Goal: Task Accomplishment & Management: Use online tool/utility

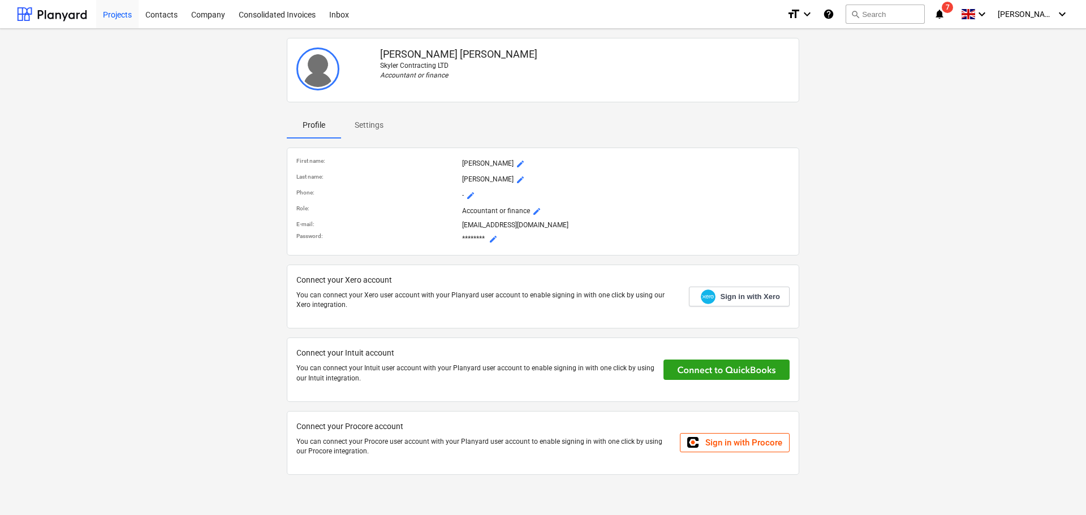
click at [131, 10] on div "Projects" at bounding box center [117, 13] width 42 height 29
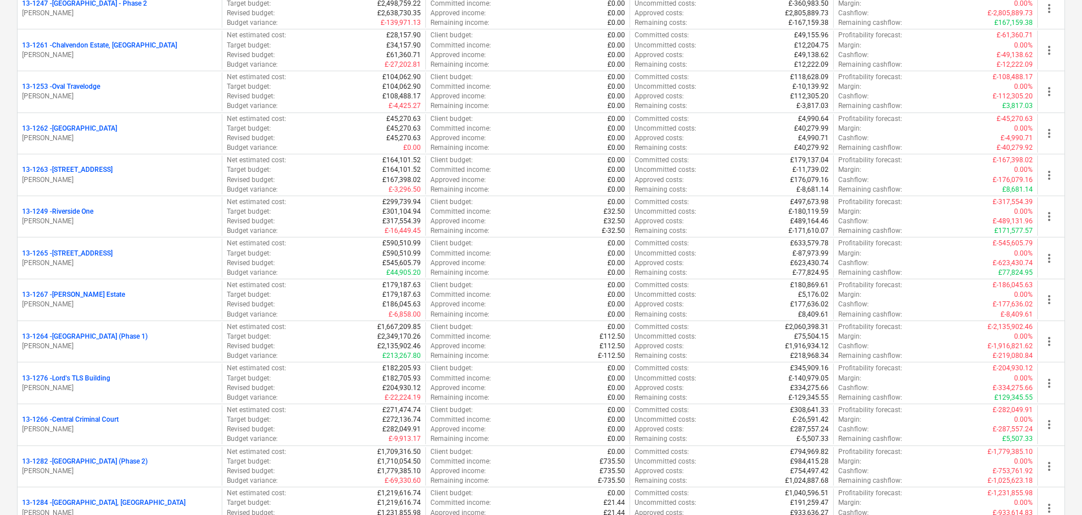
scroll to position [905, 0]
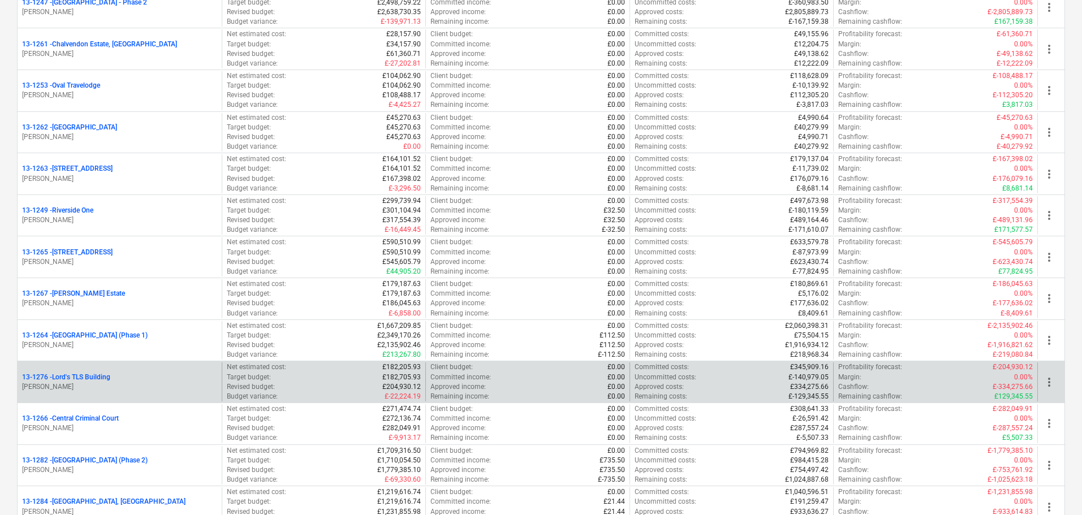
click at [90, 376] on p "13-1276 - Lord's TLS Building" at bounding box center [66, 378] width 88 height 10
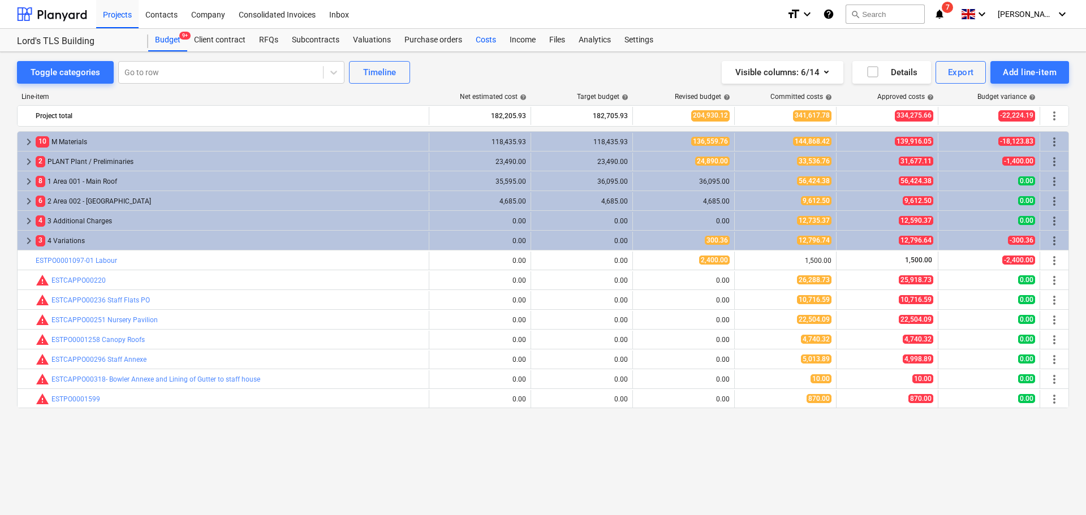
click at [482, 37] on div "Costs" at bounding box center [486, 40] width 34 height 23
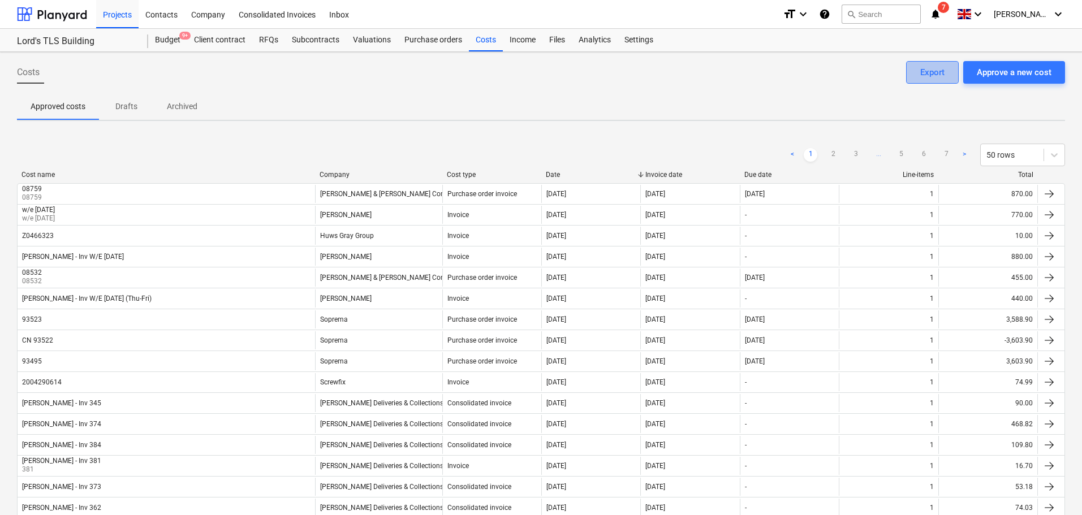
click at [942, 70] on div "Export" at bounding box center [933, 72] width 24 height 15
click at [121, 14] on div "Projects" at bounding box center [117, 13] width 42 height 29
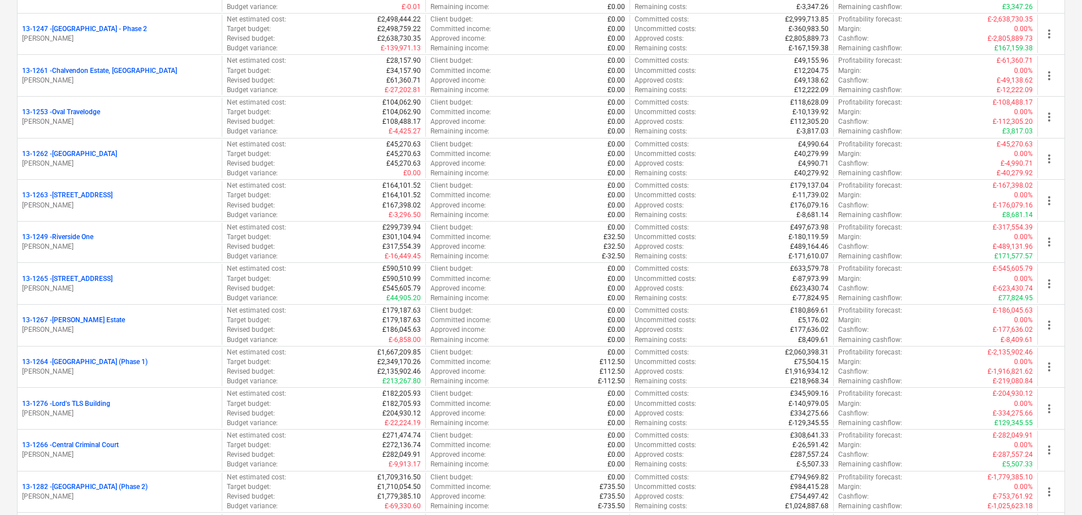
scroll to position [905, 0]
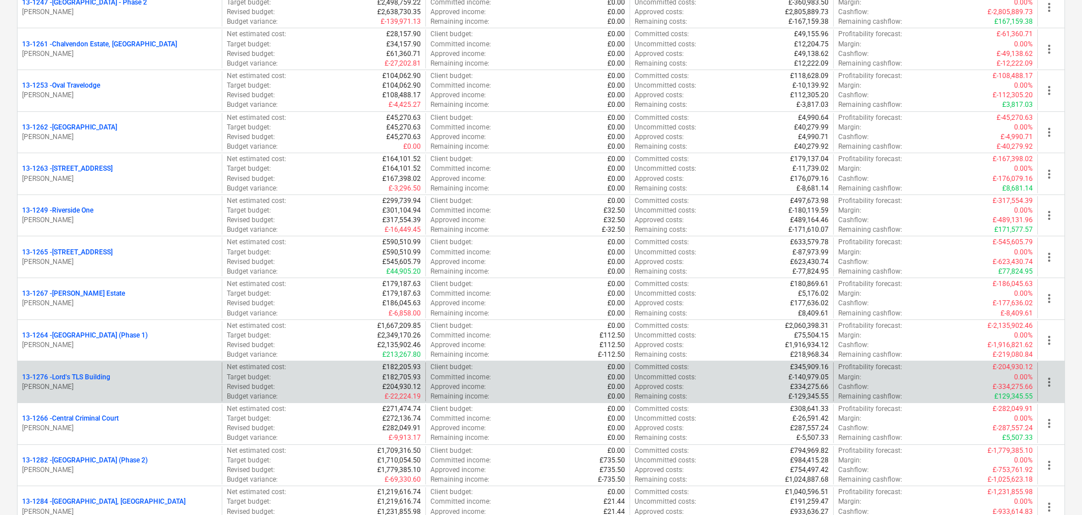
click at [84, 379] on p "13-1276 - Lord's TLS Building" at bounding box center [66, 378] width 88 height 10
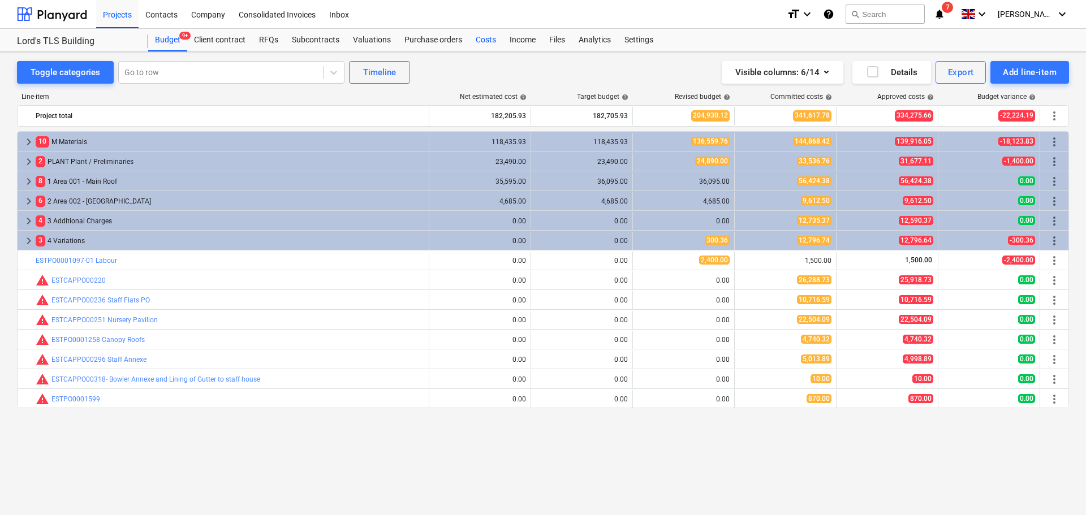
click at [478, 37] on div "Costs" at bounding box center [486, 40] width 34 height 23
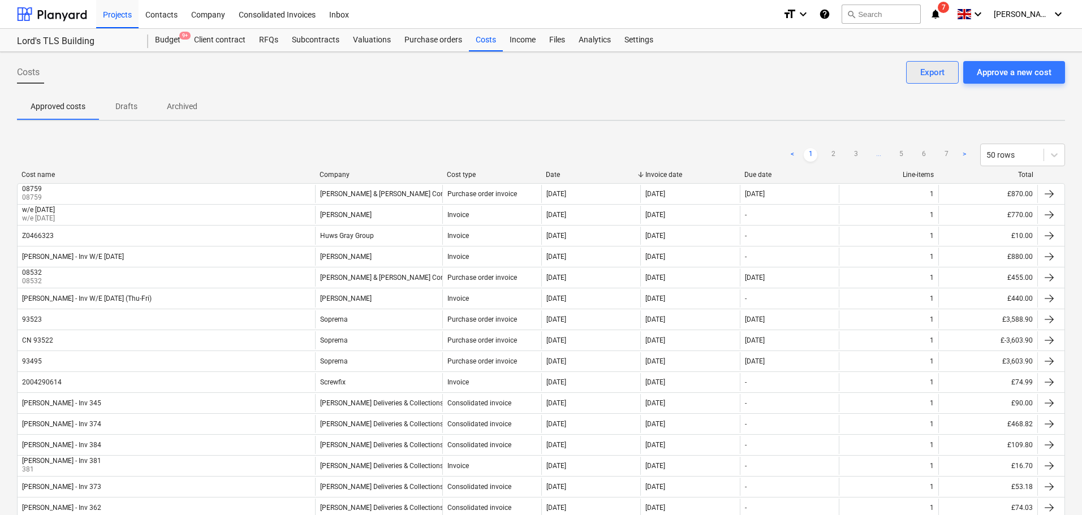
click at [944, 72] on div "Export" at bounding box center [933, 72] width 24 height 15
